Goal: Task Accomplishment & Management: Manage account settings

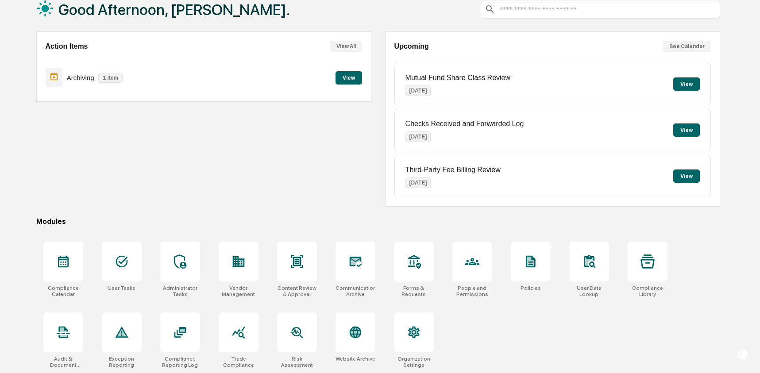
scroll to position [57, 0]
click at [356, 262] on icon at bounding box center [355, 261] width 14 height 14
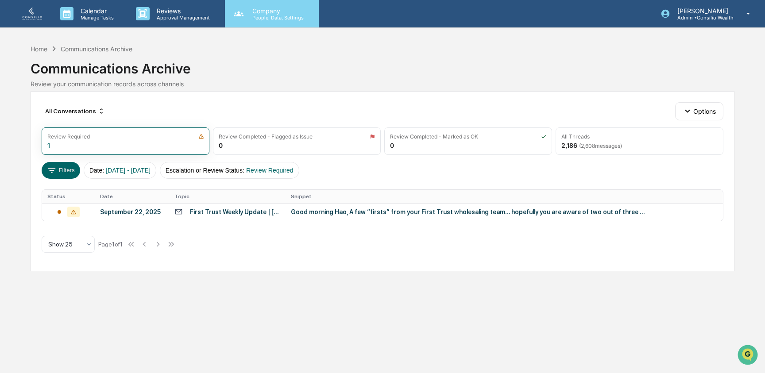
click at [273, 17] on p "People, Data, Settings" at bounding box center [276, 18] width 63 height 6
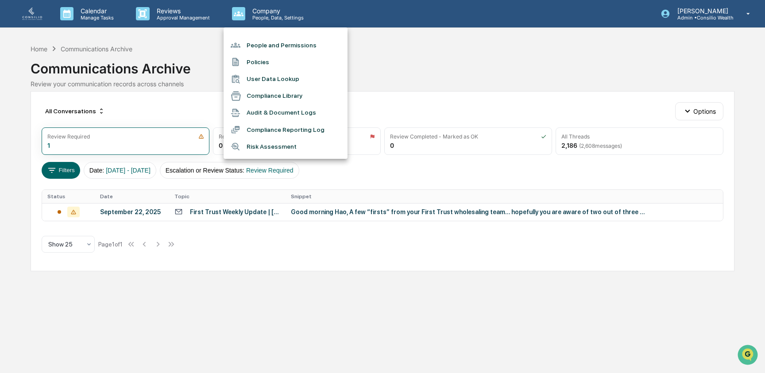
click at [281, 80] on li "User Data Lookup" at bounding box center [286, 79] width 124 height 17
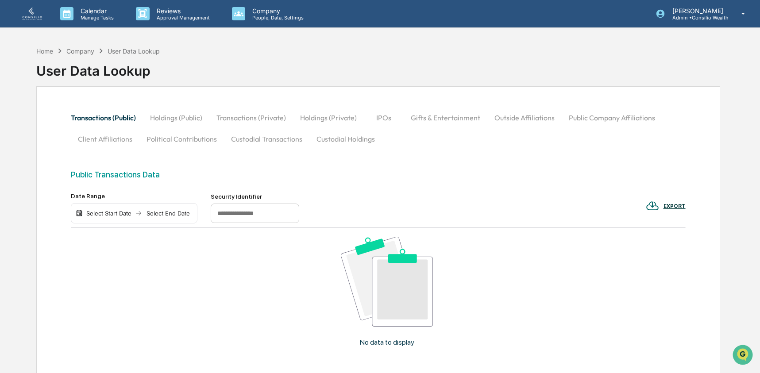
click at [335, 139] on button "Custodial Holdings" at bounding box center [345, 138] width 73 height 21
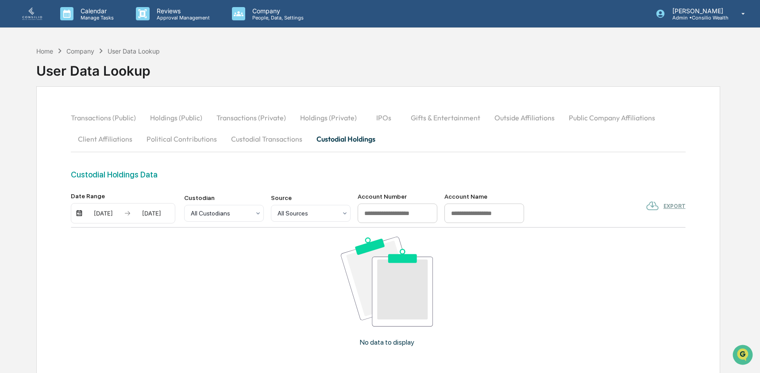
click at [100, 215] on div "[DATE]" at bounding box center [104, 213] width 38 height 7
click at [116, 269] on button "1" at bounding box center [120, 268] width 16 height 16
click at [269, 139] on button "Custodial Transactions" at bounding box center [266, 138] width 85 height 21
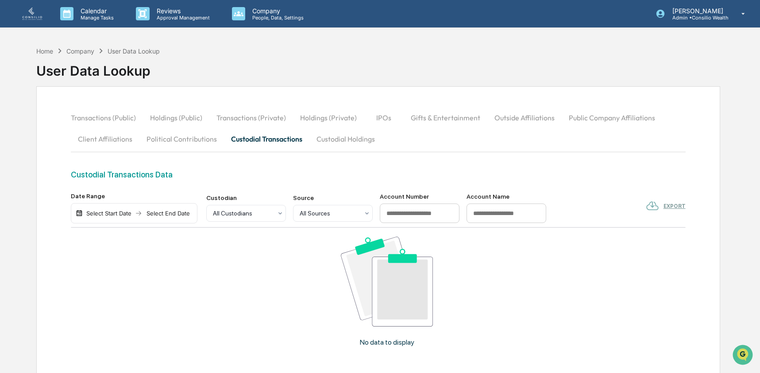
click at [119, 213] on div "Select Start Date" at bounding box center [109, 213] width 49 height 7
click at [122, 266] on button "1" at bounding box center [120, 268] width 16 height 16
click at [167, 205] on div "[DATE] Select End Date" at bounding box center [129, 213] width 116 height 20
click at [167, 208] on div "[DATE] Select End Date" at bounding box center [129, 213] width 116 height 20
click at [163, 217] on div "Select End Date" at bounding box center [157, 213] width 49 height 7
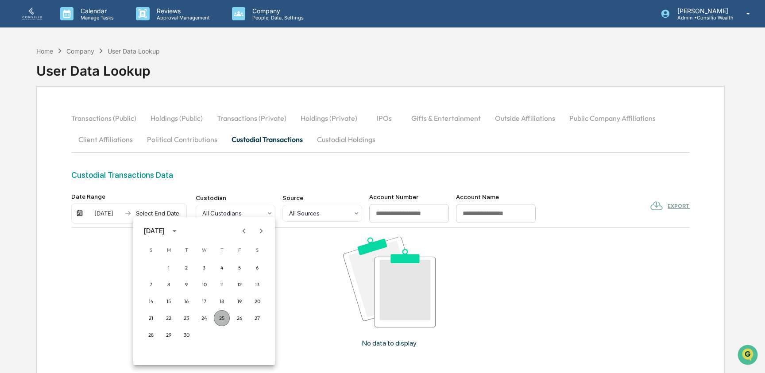
click at [222, 320] on button "25" at bounding box center [222, 318] width 16 height 16
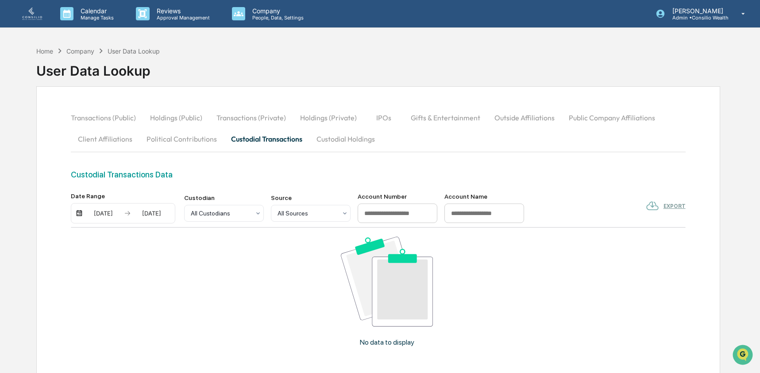
click at [342, 142] on button "Custodial Holdings" at bounding box center [345, 138] width 73 height 21
click at [45, 51] on div "Home" at bounding box center [44, 51] width 17 height 8
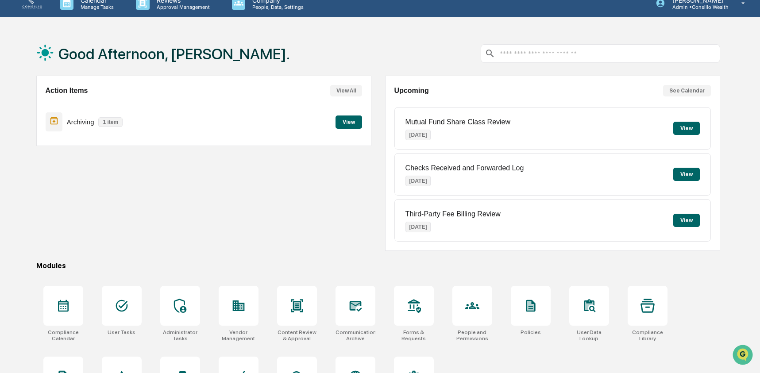
scroll to position [57, 0]
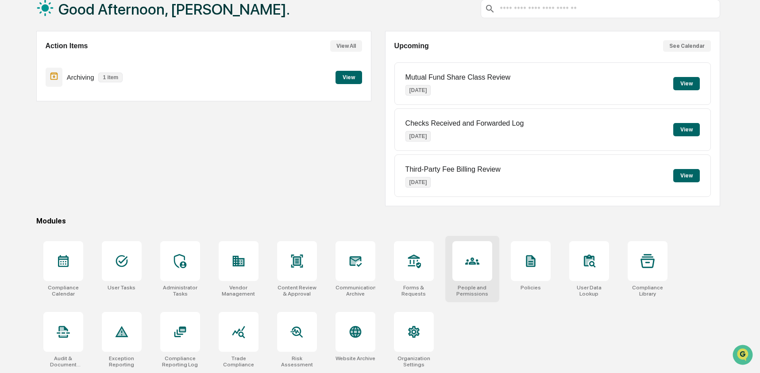
click at [484, 250] on div at bounding box center [472, 261] width 40 height 40
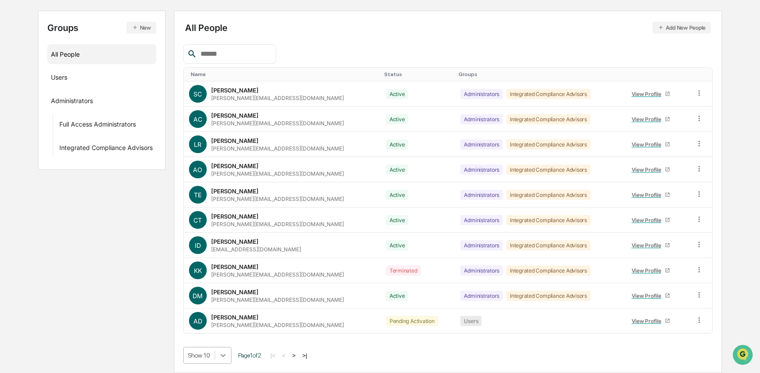
scroll to position [160, 0]
click at [225, 352] on body "Calendar Manage Tasks Reviews Approval Management Company People, Data, Setting…" at bounding box center [380, 142] width 760 height 462
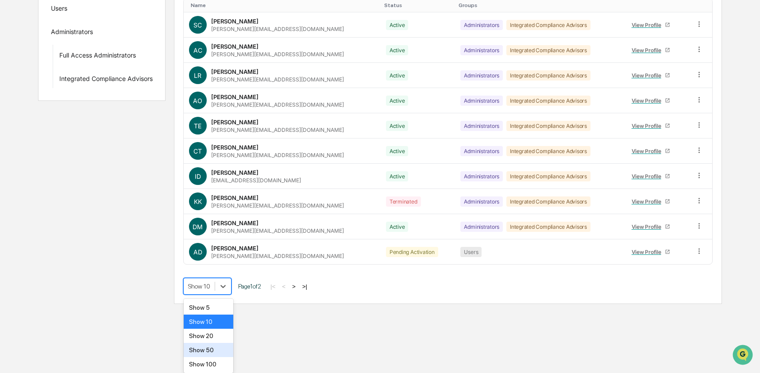
click at [220, 352] on div "Show 50" at bounding box center [209, 350] width 50 height 14
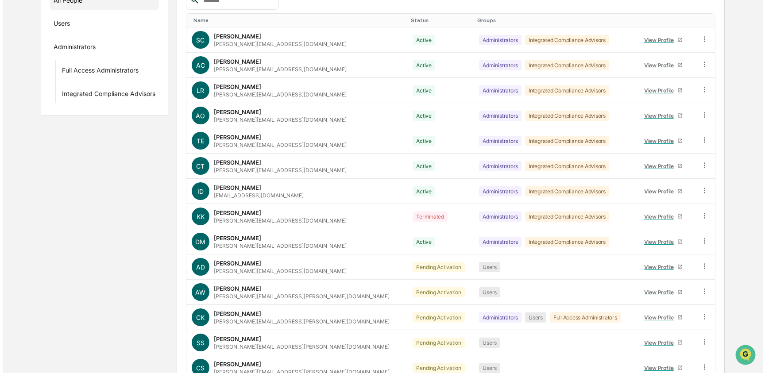
scroll to position [0, 0]
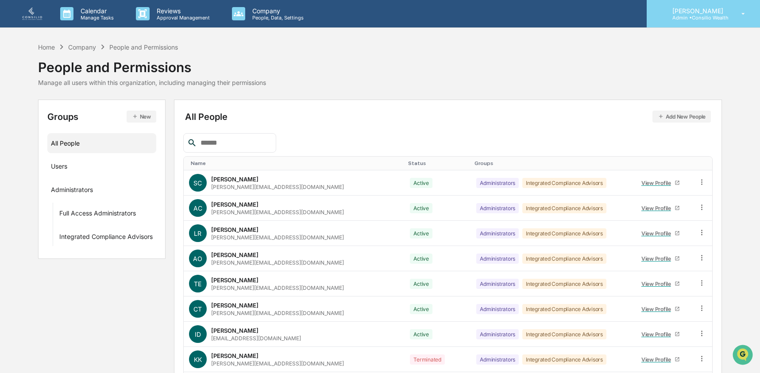
click at [714, 17] on p "Admin • Consilio Wealth" at bounding box center [696, 18] width 63 height 6
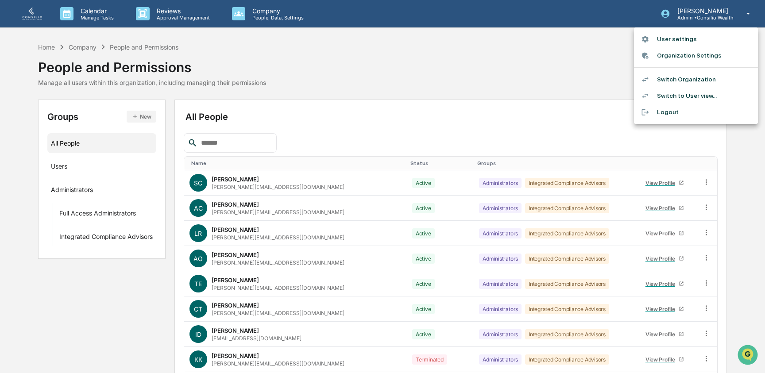
click at [692, 79] on li "Switch Organization" at bounding box center [696, 79] width 124 height 16
